Goal: Register for event/course

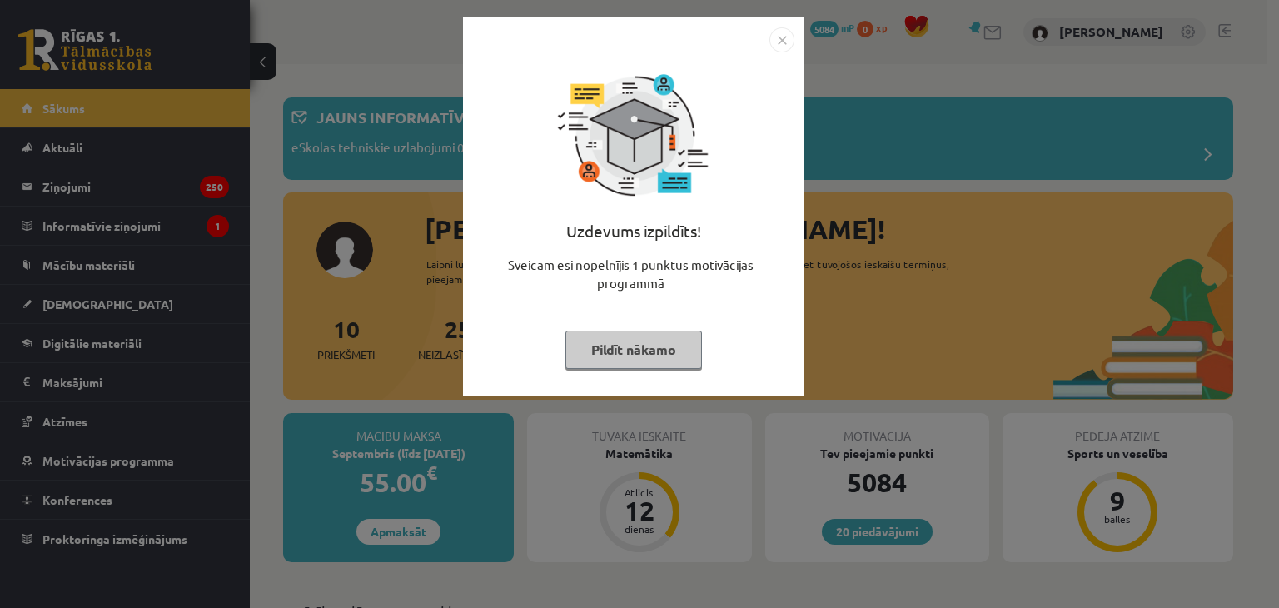
click at [775, 41] on img "Close" at bounding box center [781, 39] width 25 height 25
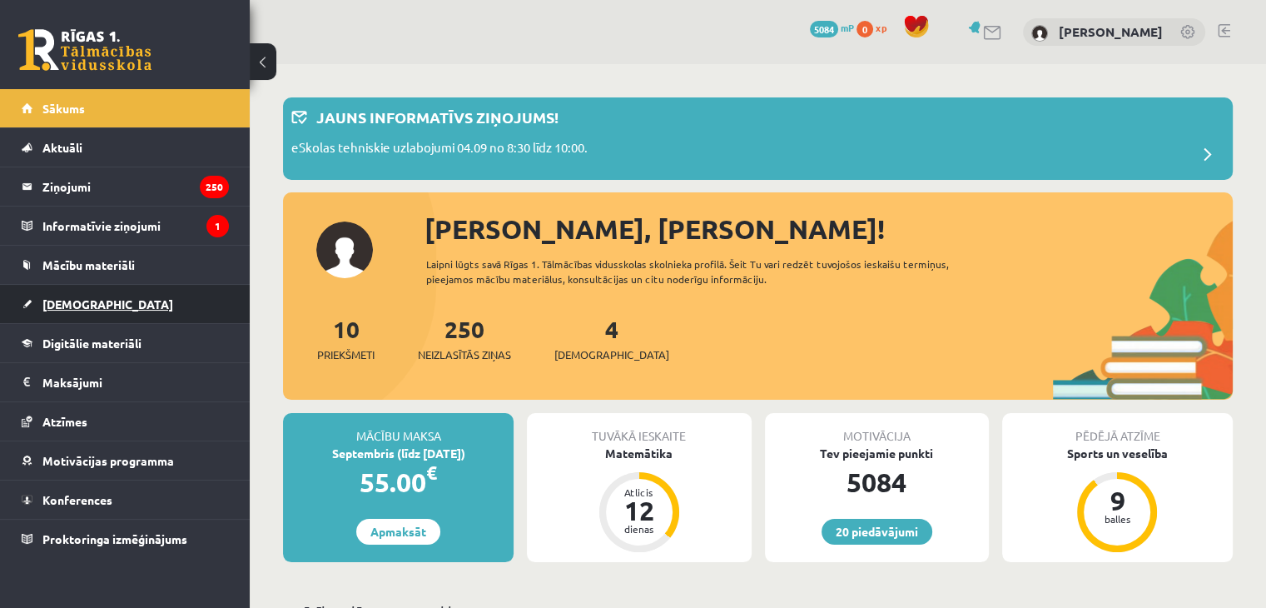
click at [57, 304] on span "[DEMOGRAPHIC_DATA]" at bounding box center [107, 303] width 131 height 15
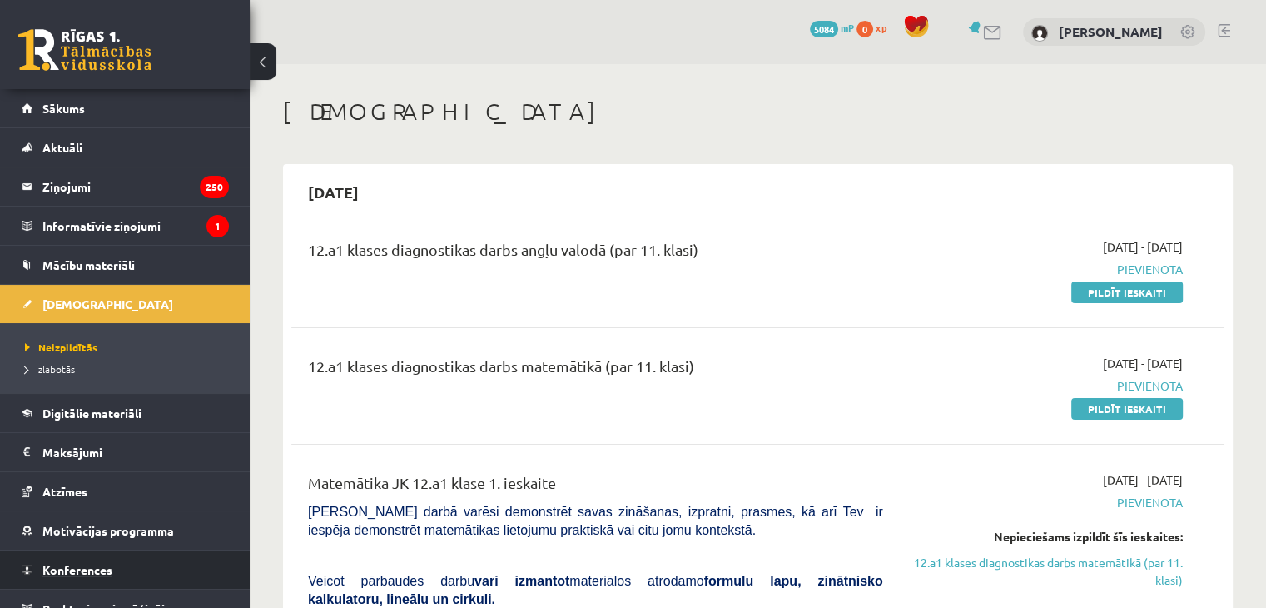
click at [130, 564] on link "Konferences" at bounding box center [125, 569] width 207 height 38
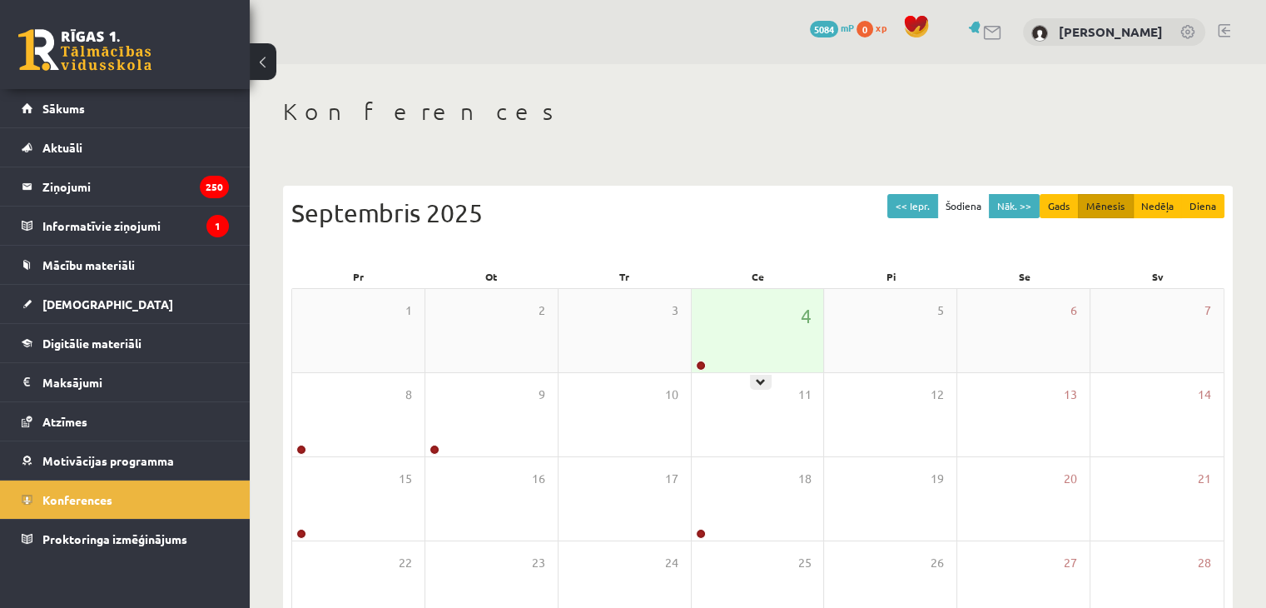
click at [793, 303] on div "4" at bounding box center [758, 330] width 132 height 83
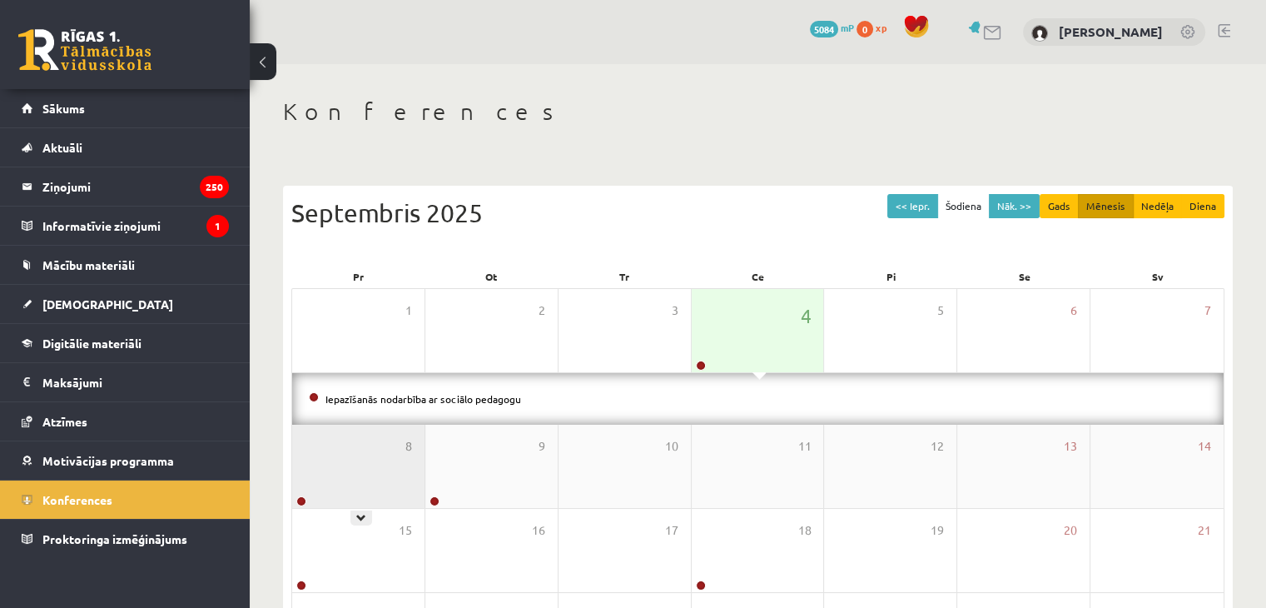
click at [363, 479] on div "8" at bounding box center [358, 466] width 132 height 83
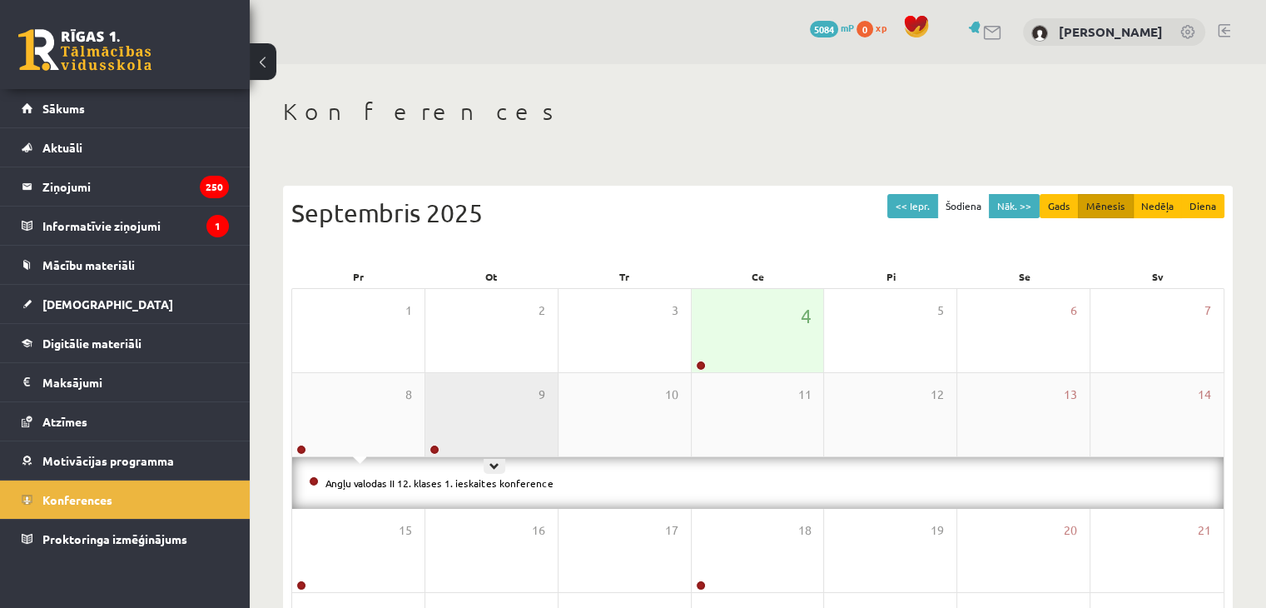
click at [473, 433] on div "9" at bounding box center [491, 414] width 132 height 83
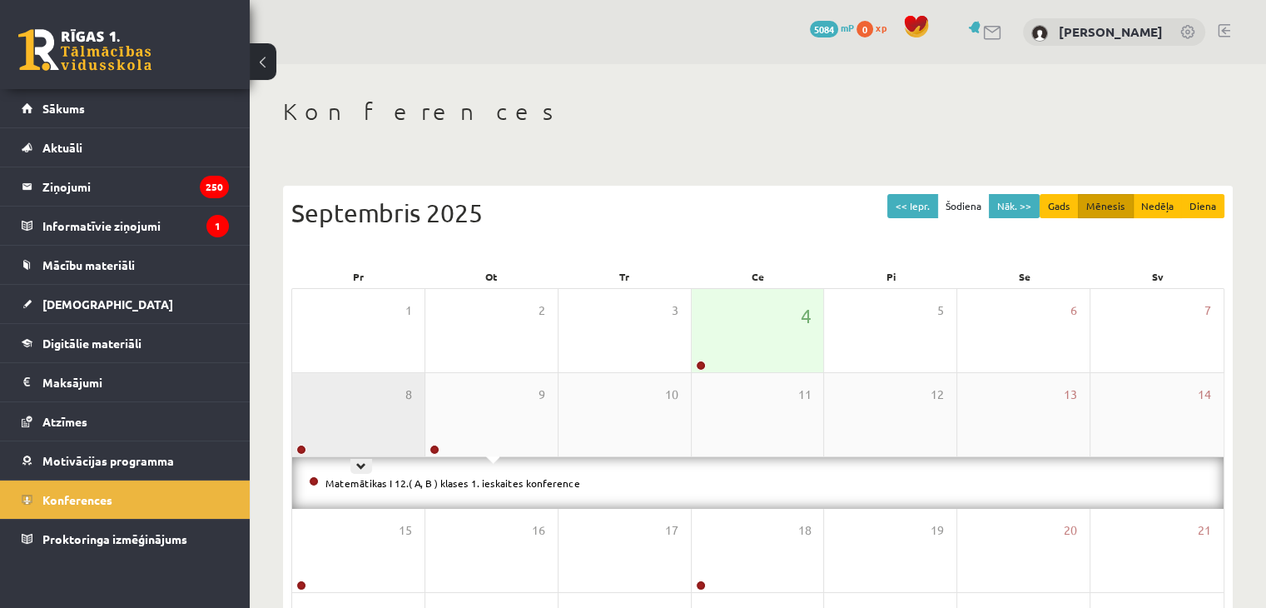
click at [340, 401] on div "8" at bounding box center [358, 414] width 132 height 83
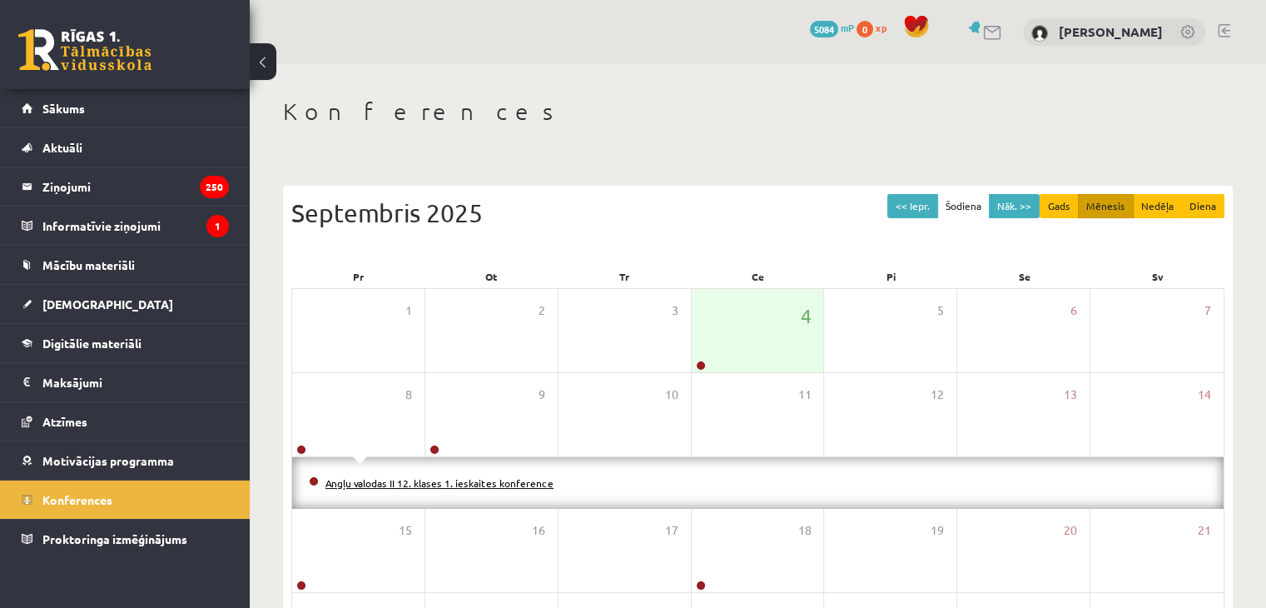
click at [375, 482] on link "Angļu valodas II 12. klases 1. ieskaites konference" at bounding box center [440, 482] width 228 height 13
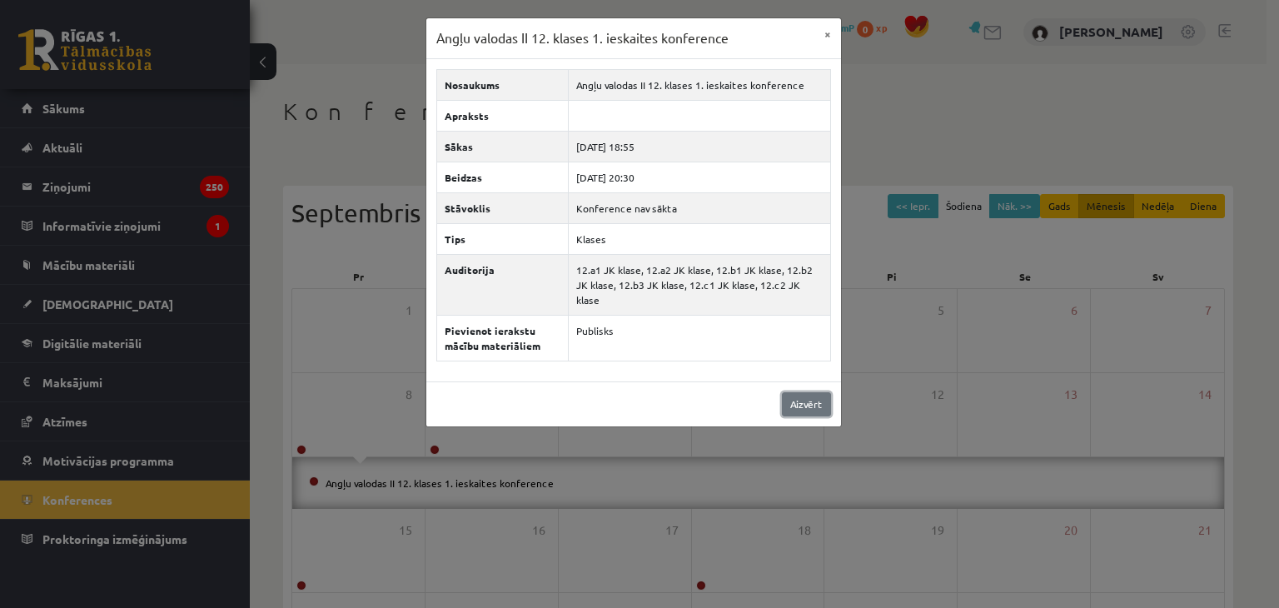
click at [802, 392] on link "Aizvērt" at bounding box center [806, 404] width 49 height 24
